Goal: Task Accomplishment & Management: Use online tool/utility

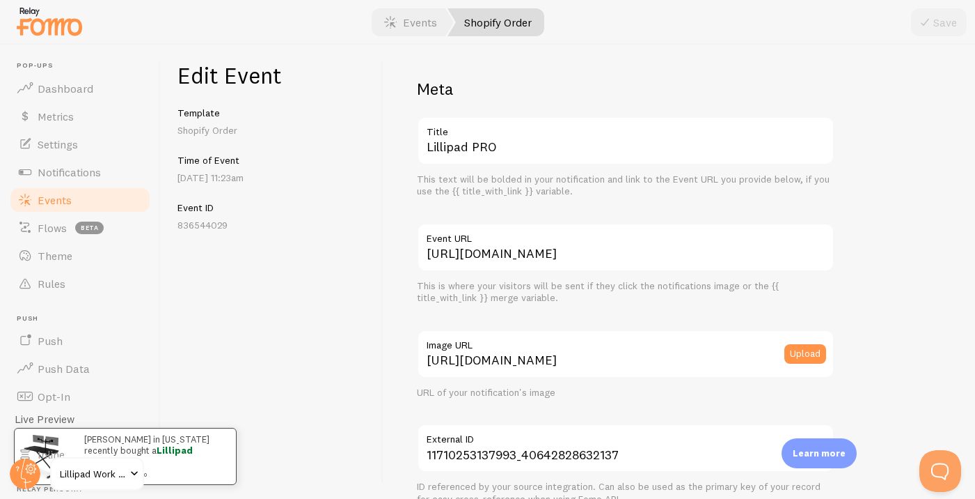
scroll to position [854, 0]
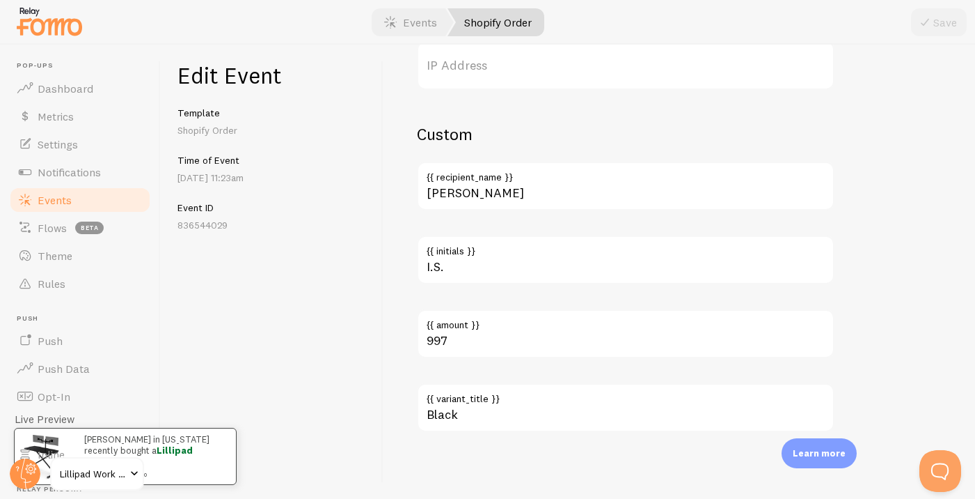
click at [69, 203] on span "Events" at bounding box center [55, 200] width 34 height 14
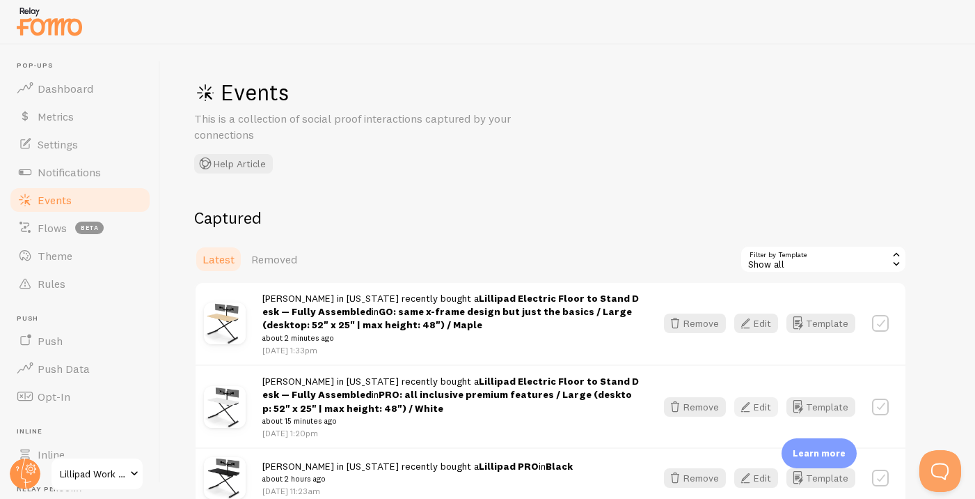
click at [758, 408] on button "Edit" at bounding box center [757, 406] width 44 height 19
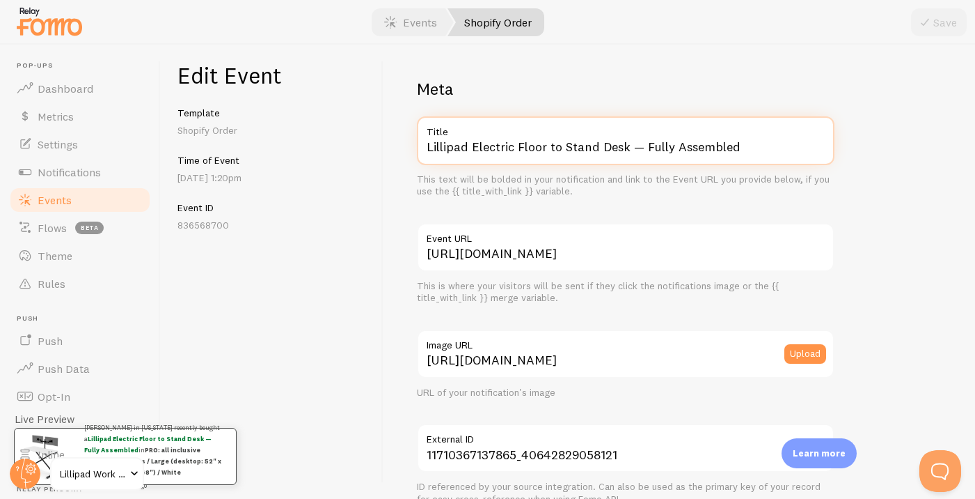
drag, startPoint x: 472, startPoint y: 147, endPoint x: 625, endPoint y: 180, distance: 156.6
click at [614, 178] on div "Lillipad Electric Floor to Stand Desk — Fully Assembled Title This text will be…" at bounding box center [626, 156] width 418 height 81
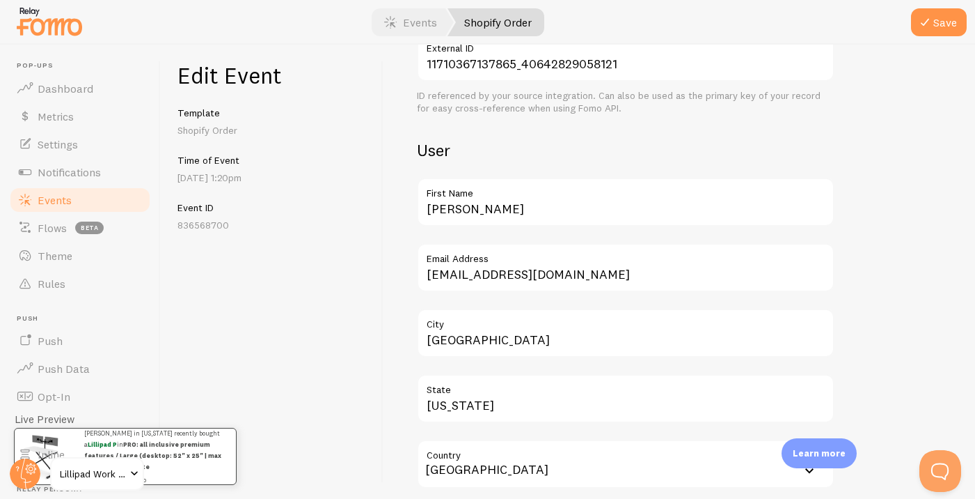
scroll to position [854, 0]
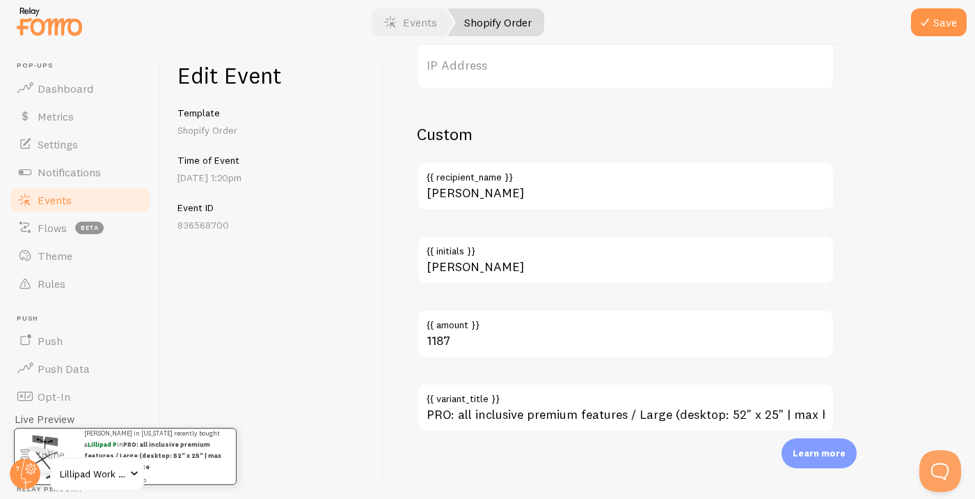
type input "Lillipad PRO"
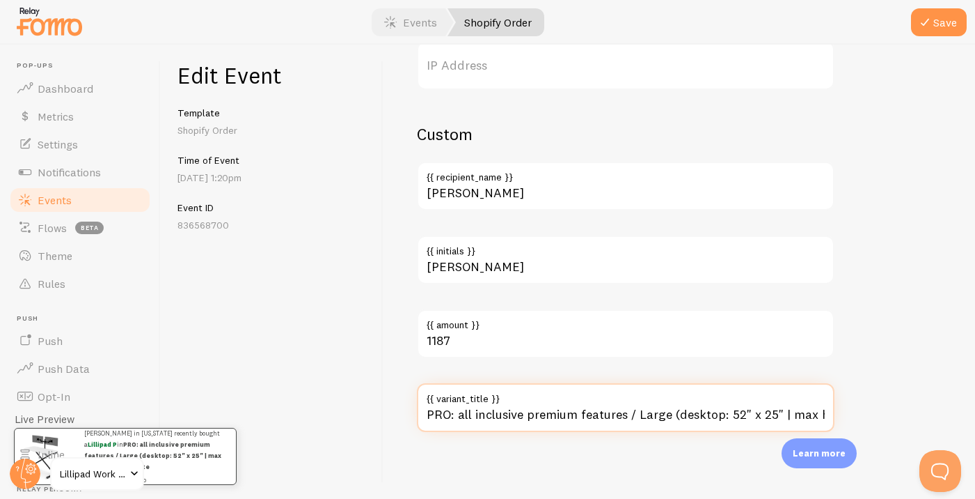
click at [543, 421] on input "PRO: all inclusive premium features / Large (desktop: 52" x 25" | max height: 4…" at bounding box center [626, 407] width 418 height 49
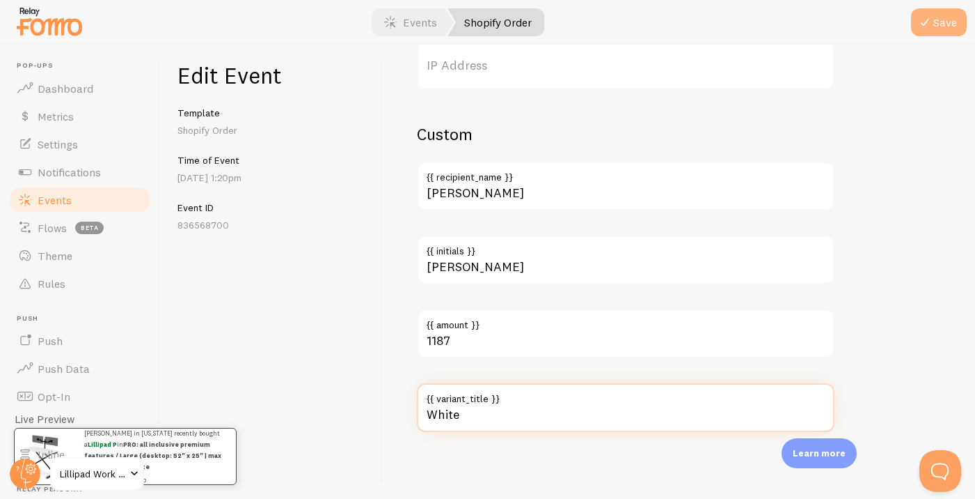
type input "White"
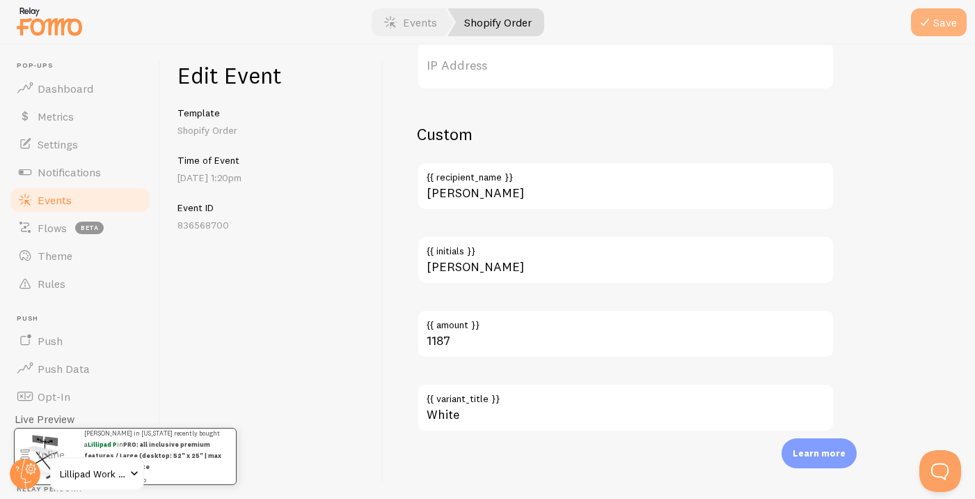
click at [919, 29] on icon "submit" at bounding box center [925, 22] width 17 height 17
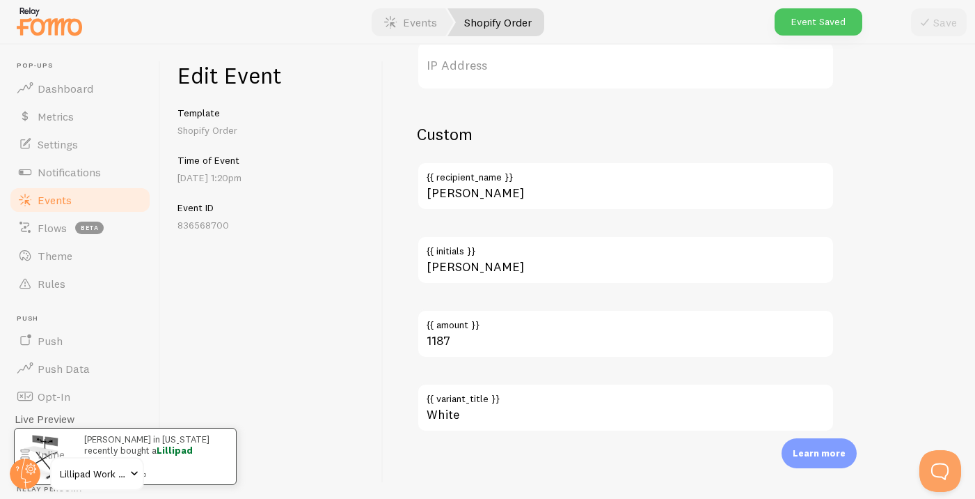
click at [108, 198] on link "Events" at bounding box center [79, 200] width 143 height 28
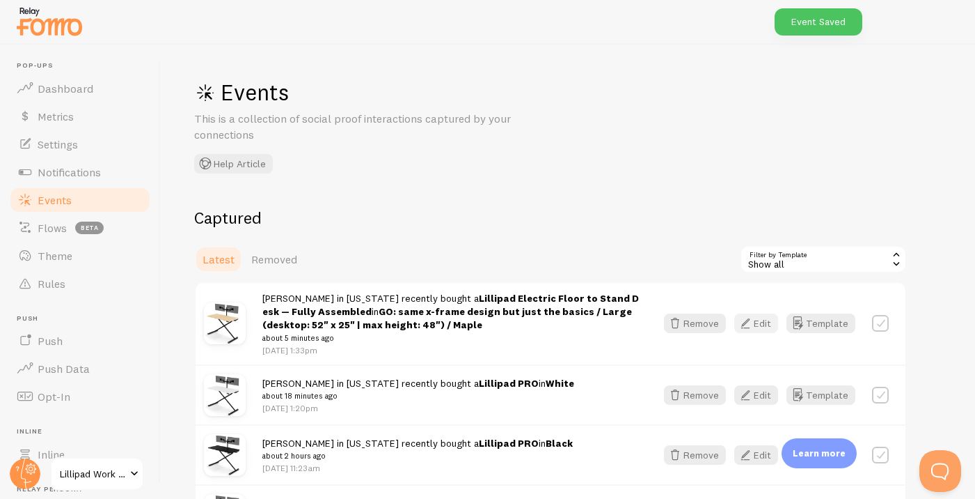
click at [753, 326] on icon "button" at bounding box center [745, 323] width 17 height 17
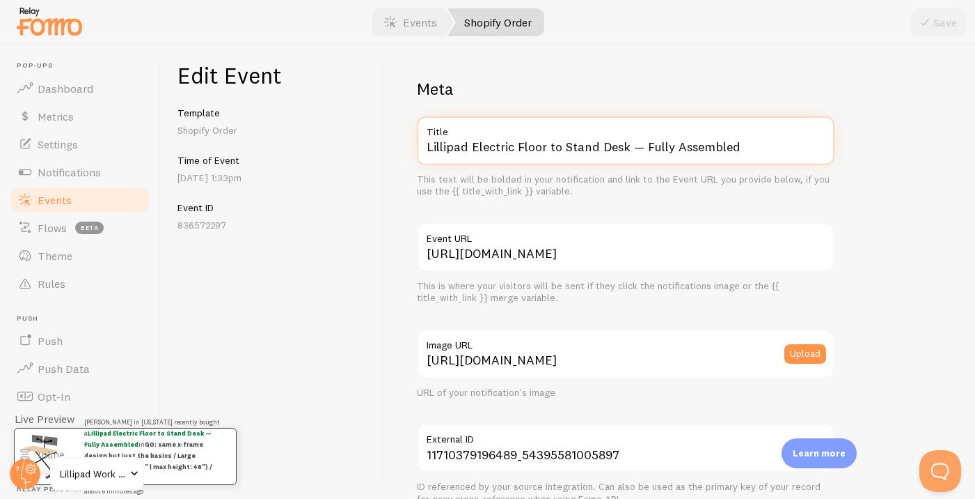
drag, startPoint x: 473, startPoint y: 146, endPoint x: 675, endPoint y: 168, distance: 203.1
click at [605, 152] on input "Lillipad Electric Floor to Stand Desk — Fully Assembled" at bounding box center [626, 140] width 418 height 49
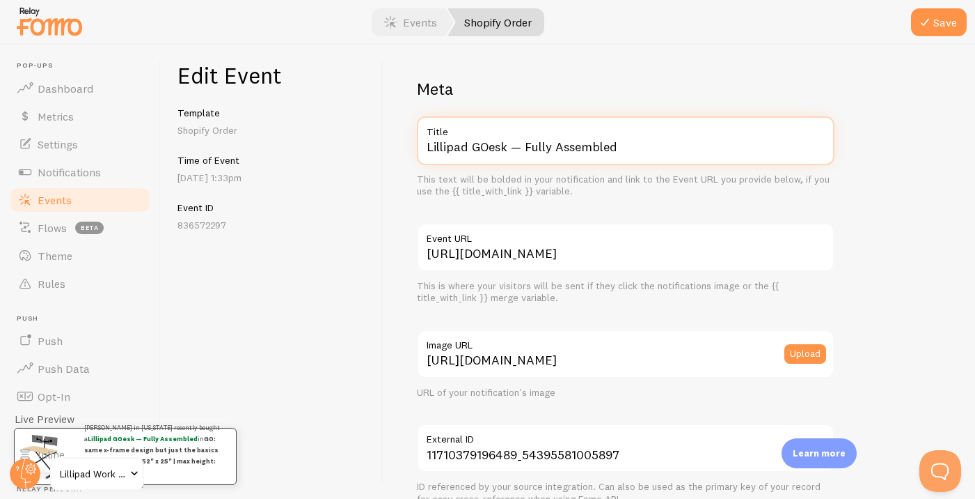
drag, startPoint x: 471, startPoint y: 146, endPoint x: 664, endPoint y: 182, distance: 195.7
click at [615, 166] on div "Lillipad GOesk — Fully Assembled Title This text will be bolded in your notific…" at bounding box center [626, 156] width 418 height 81
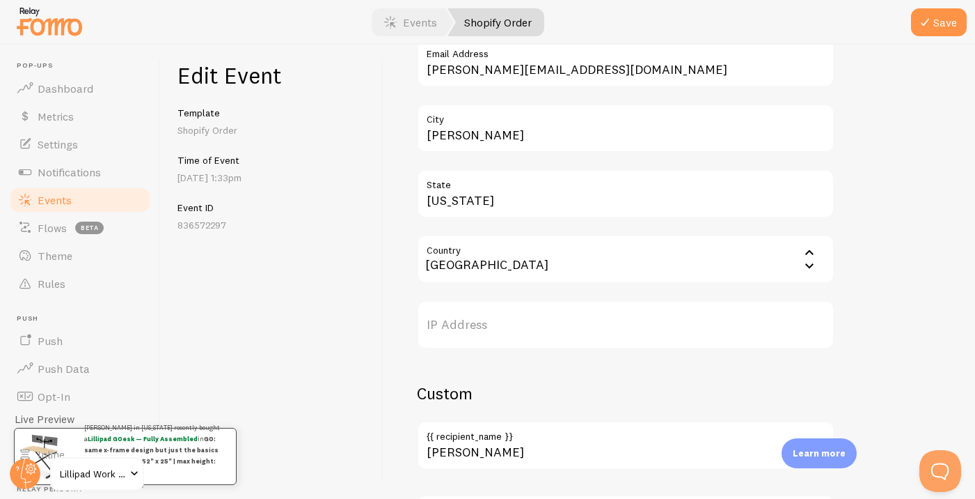
scroll to position [854, 0]
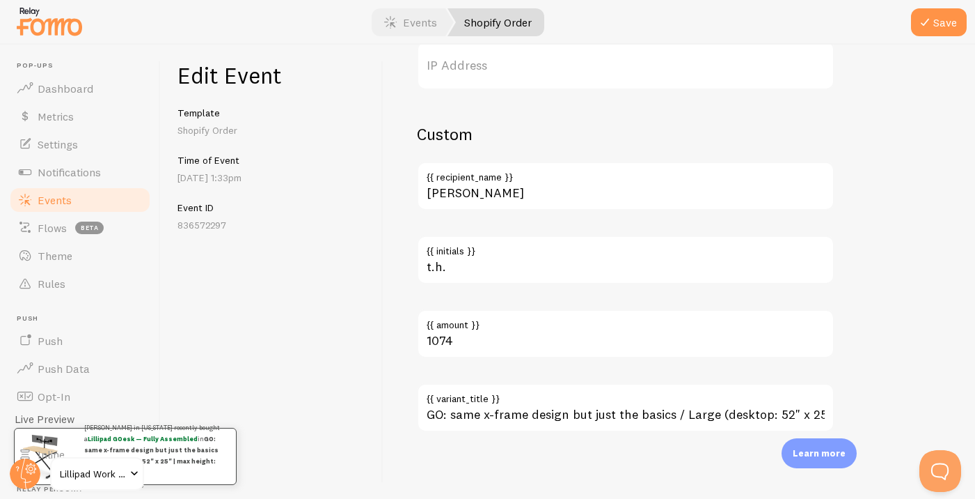
type input "Lillipad GO"
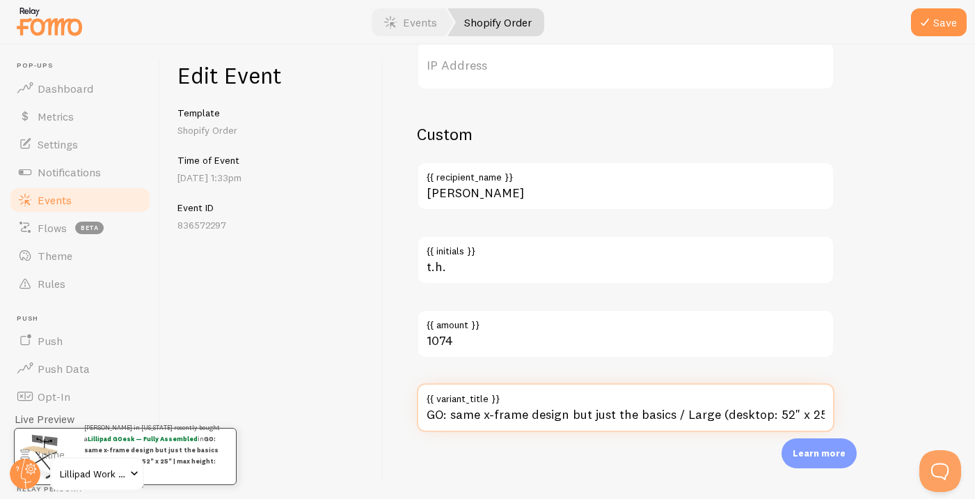
click at [597, 413] on input "GO: same x-frame design but just the basics / Large (desktop: 52" x 25" | max h…" at bounding box center [626, 407] width 418 height 49
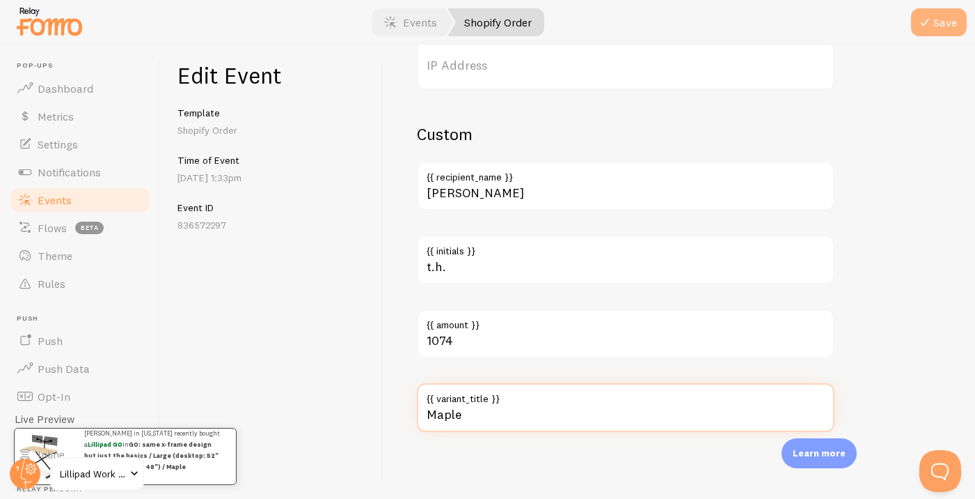
type input "Maple"
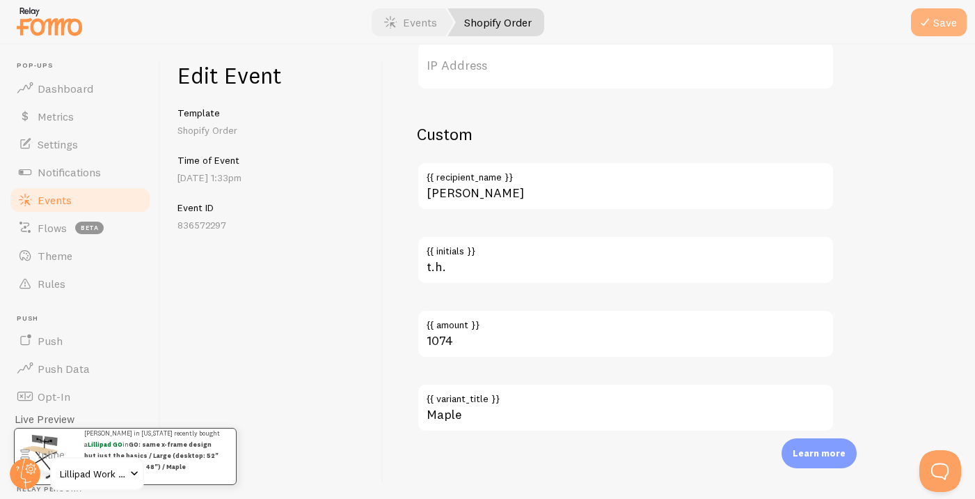
click at [940, 28] on button "Save" at bounding box center [939, 22] width 56 height 28
